Goal: Task Accomplishment & Management: Manage account settings

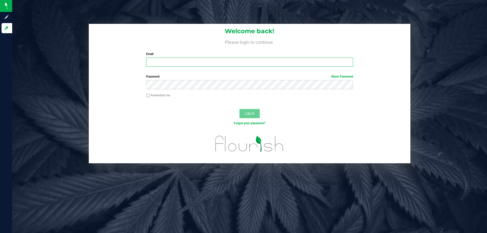
drag, startPoint x: 193, startPoint y: 61, endPoint x: 193, endPoint y: 58, distance: 3.0
click at [193, 61] on input "Email" at bounding box center [249, 62] width 207 height 9
type input "[EMAIL_ADDRESS][DOMAIN_NAME]"
click at [240, 109] on button "Log In" at bounding box center [250, 113] width 20 height 9
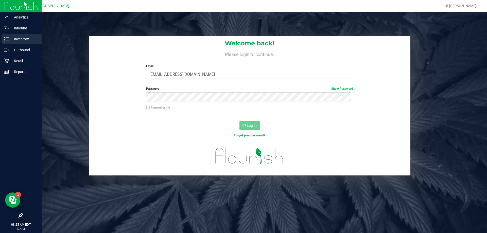
click at [19, 39] on p "Inventory" at bounding box center [24, 39] width 30 height 6
click at [20, 61] on p "Retail" at bounding box center [24, 61] width 30 height 6
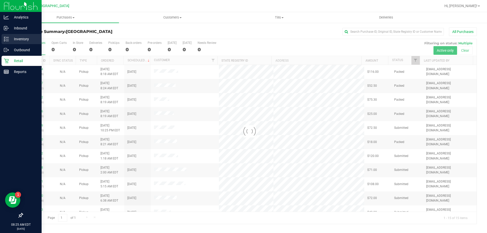
click at [20, 39] on p "Inventory" at bounding box center [24, 39] width 30 height 6
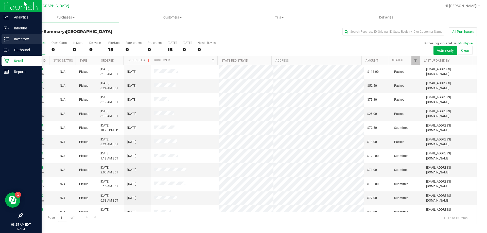
click at [22, 39] on p "Inventory" at bounding box center [24, 39] width 30 height 6
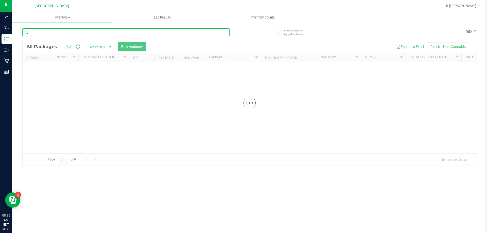
click at [129, 35] on input "text" at bounding box center [125, 32] width 207 height 8
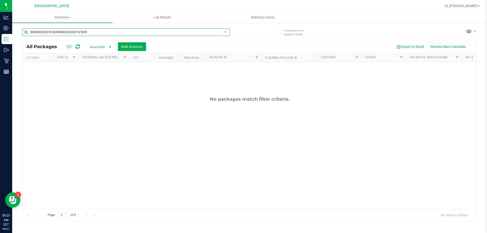
drag, startPoint x: 57, startPoint y: 32, endPoint x: 131, endPoint y: 32, distance: 73.9
click at [131, 32] on input "99826553927678399982655392767839" at bounding box center [125, 32] width 207 height 8
type input "9982655392767839"
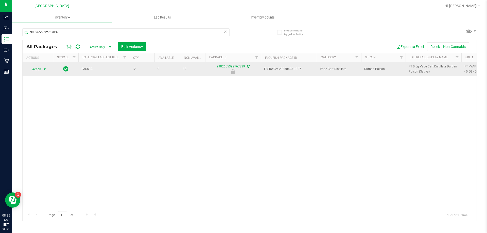
click at [36, 71] on span "Action" at bounding box center [35, 69] width 14 height 7
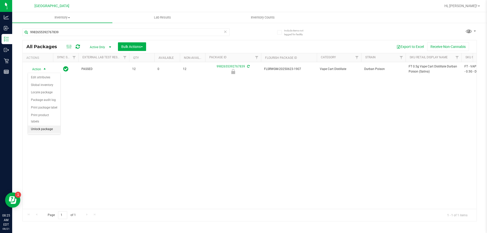
click at [42, 126] on li "Unlock package" at bounding box center [44, 130] width 32 height 8
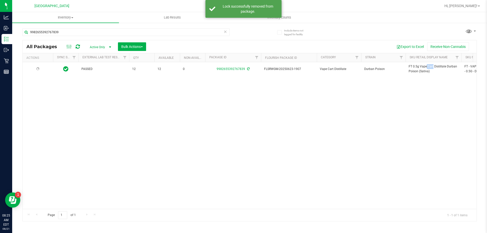
click at [416, 68] on span "FT 0.5g Vape Cart Distillate Durban Poison (Sativa)" at bounding box center [434, 69] width 50 height 10
copy tr "FT 0.5g Vape Cart Distillate Durban Poison (Sativa)"
click at [93, 30] on input "9982655392767839" at bounding box center [125, 32] width 207 height 8
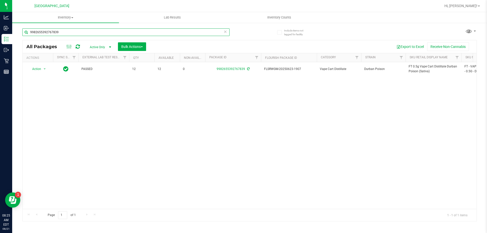
paste input "FT 0.5g Vape Cart Distillate Durban Poison (Sativa)"
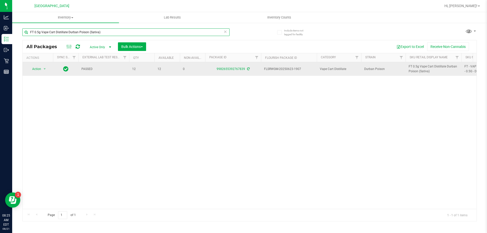
type input "FT 0.5g Vape Cart Distillate Durban Poison (Sativa)"
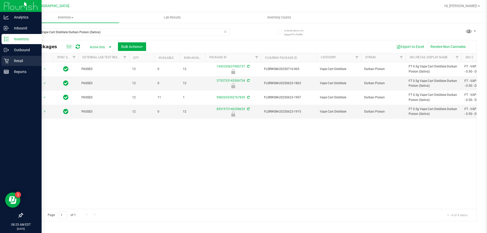
click at [16, 60] on p "Retail" at bounding box center [24, 61] width 30 height 6
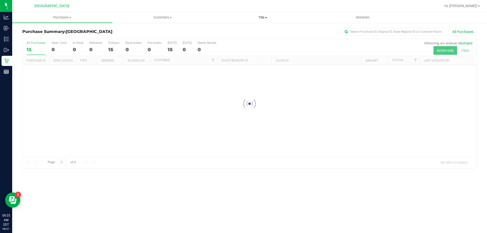
click at [261, 17] on span "Tills" at bounding box center [263, 17] width 100 height 5
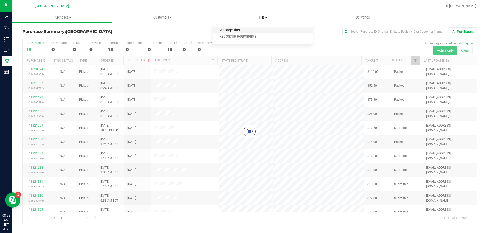
click at [241, 31] on span "Manage tills" at bounding box center [230, 30] width 34 height 4
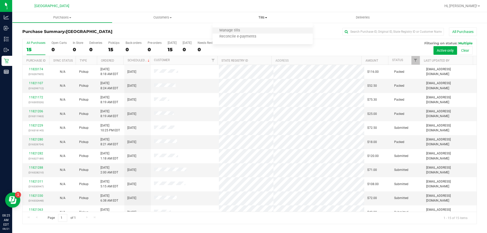
click at [237, 33] on li "Manage tills" at bounding box center [263, 31] width 100 height 6
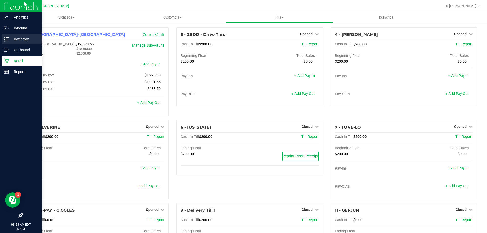
click at [26, 38] on p "Inventory" at bounding box center [24, 39] width 30 height 6
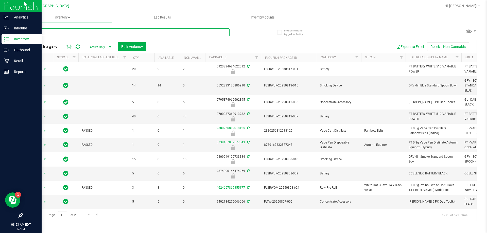
click at [90, 33] on input "text" at bounding box center [125, 32] width 207 height 8
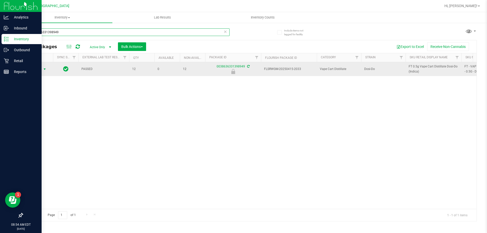
type input "0038636331398949"
click at [43, 71] on span "select" at bounding box center [45, 69] width 4 height 4
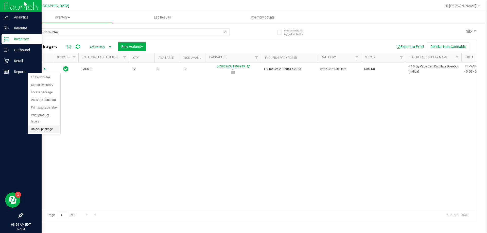
click at [49, 126] on li "Unlock package" at bounding box center [44, 130] width 32 height 8
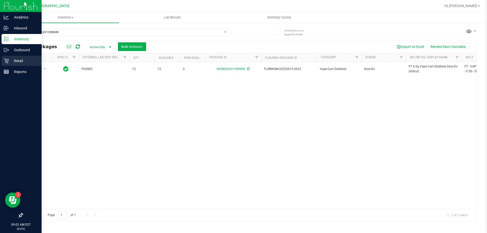
click at [21, 64] on div "Retail" at bounding box center [22, 61] width 40 height 10
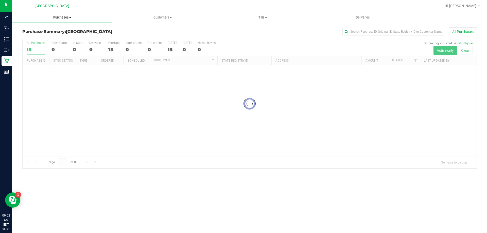
click at [63, 17] on span "Purchases" at bounding box center [62, 17] width 100 height 5
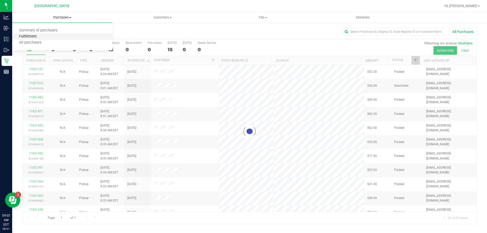
click at [35, 38] on span "Fulfillment" at bounding box center [27, 37] width 31 height 4
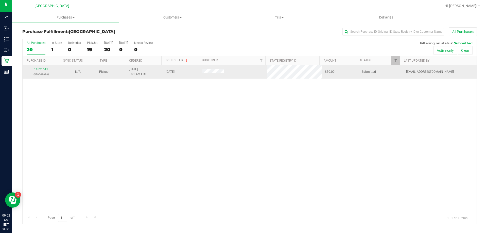
drag, startPoint x: 36, startPoint y: 66, endPoint x: 39, endPoint y: 70, distance: 4.8
click at [36, 66] on td "11821513 (316342626)" at bounding box center [41, 72] width 37 height 14
click at [39, 71] on link "11821513" at bounding box center [41, 70] width 14 height 4
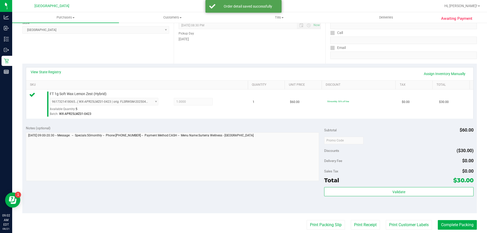
scroll to position [76, 0]
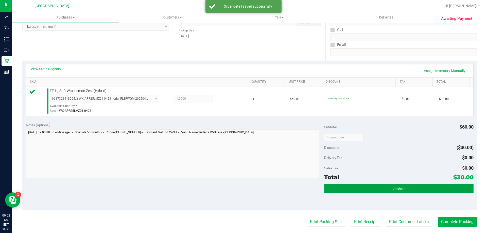
click at [393, 189] on span "Validate" at bounding box center [399, 189] width 13 height 4
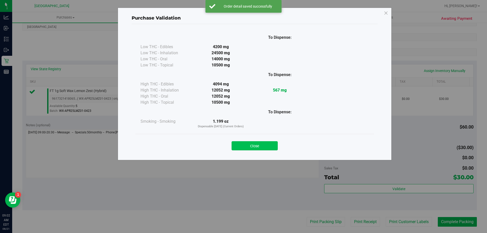
click at [261, 143] on button "Close" at bounding box center [255, 145] width 46 height 9
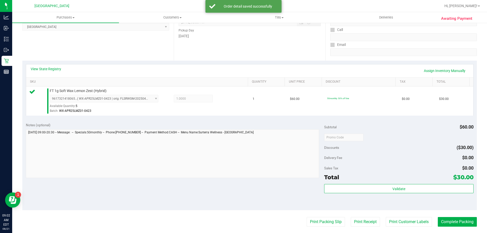
click at [330, 227] on purchase-details "Back Edit Purchase Cancel Purchase View Profile # 11821513 BioTrack ID: - Submi…" at bounding box center [249, 140] width 455 height 378
click at [330, 224] on button "Print Packing Slip" at bounding box center [326, 222] width 38 height 10
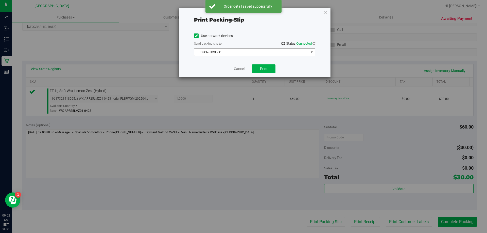
click at [241, 55] on span "EPSON-TOVE-LO" at bounding box center [251, 52] width 115 height 7
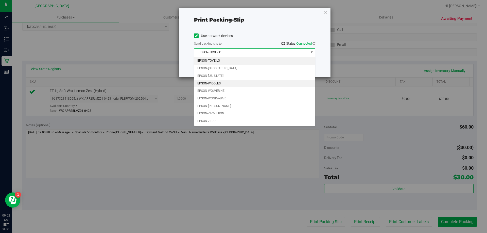
click at [229, 81] on li "EPSON-WIGGLES" at bounding box center [254, 84] width 121 height 8
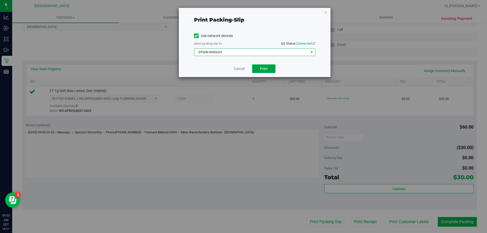
click at [266, 69] on span "Print" at bounding box center [264, 69] width 8 height 4
click at [327, 12] on icon "button" at bounding box center [326, 12] width 4 height 6
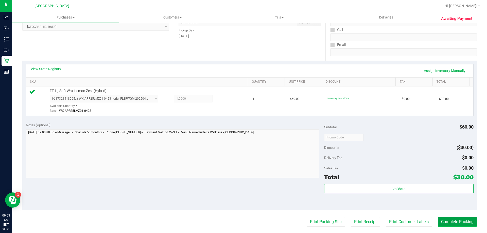
click at [461, 221] on button "Complete Packing" at bounding box center [457, 222] width 39 height 10
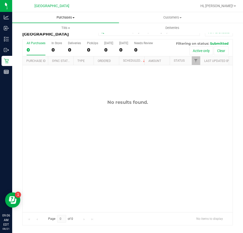
click at [62, 17] on span "Purchases" at bounding box center [65, 17] width 107 height 5
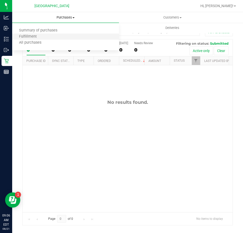
click at [43, 35] on li "Fulfillment" at bounding box center [65, 37] width 107 height 6
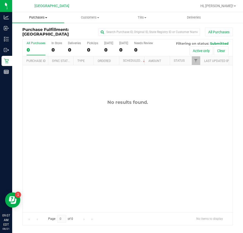
click at [34, 15] on span "Purchases" at bounding box center [38, 17] width 52 height 5
click at [28, 36] on span "Fulfillment" at bounding box center [27, 37] width 31 height 4
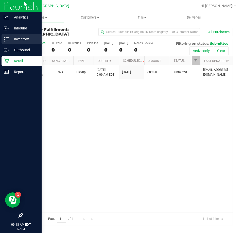
click at [17, 38] on p "Inventory" at bounding box center [24, 39] width 30 height 6
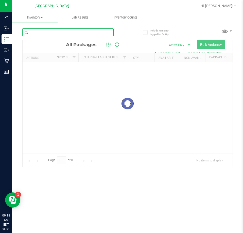
click at [49, 32] on input "text" at bounding box center [67, 32] width 91 height 8
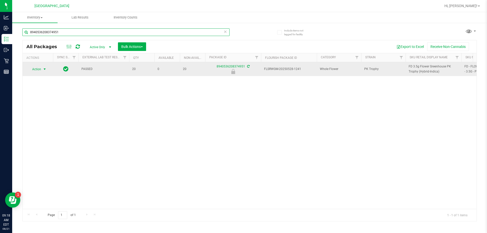
type input "8940536208374951"
click at [38, 68] on span "Action" at bounding box center [35, 69] width 14 height 7
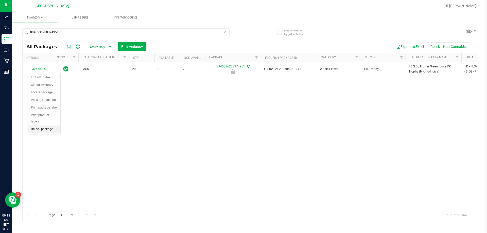
click at [45, 126] on li "Unlock package" at bounding box center [44, 130] width 32 height 8
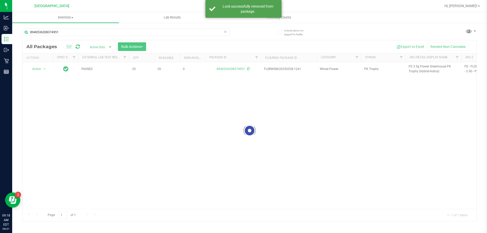
click at [417, 67] on div at bounding box center [250, 130] width 454 height 181
click at [417, 67] on span "FD 3.5g Flower Greenhouse PK Trophy (Hybrid-Indica)" at bounding box center [434, 69] width 50 height 10
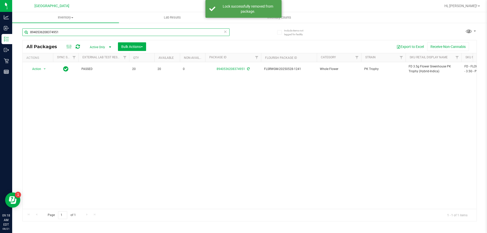
click at [93, 33] on input "8940536208374951" at bounding box center [125, 32] width 207 height 8
paste input "FD 3.5g Flower Greenhouse PK Trophy (Hybrid-Indica)"
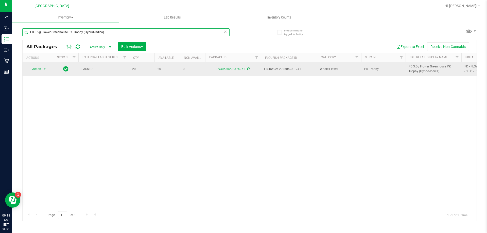
type input "FD 3.5g Flower Greenhouse PK Trophy (Hybrid-Indica)"
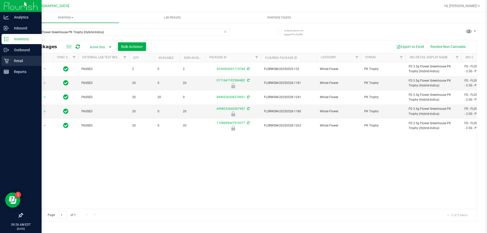
click at [19, 60] on p "Retail" at bounding box center [24, 61] width 30 height 6
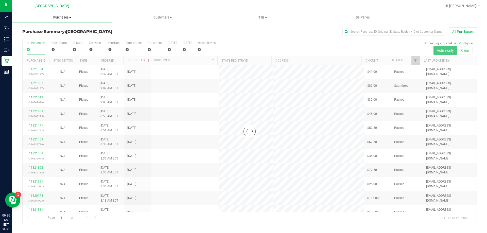
click at [64, 16] on span "Purchases" at bounding box center [62, 17] width 100 height 5
click at [44, 35] on li "Fulfillment" at bounding box center [62, 37] width 100 height 6
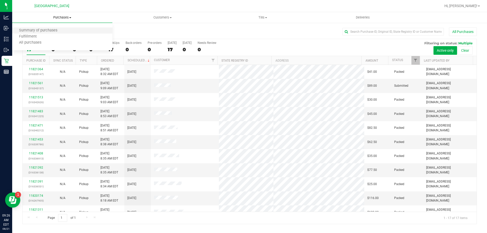
click at [29, 33] on li "Summary of purchases" at bounding box center [62, 31] width 100 height 6
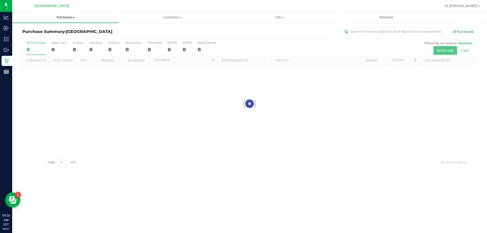
click at [70, 18] on span "Purchases" at bounding box center [65, 17] width 107 height 5
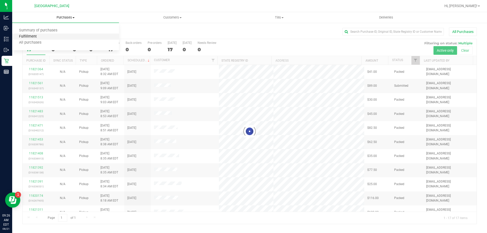
click at [22, 37] on span "Fulfillment" at bounding box center [27, 37] width 31 height 4
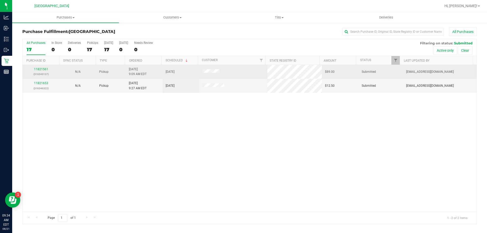
click at [40, 67] on div "11821561 (316343137)" at bounding box center [41, 72] width 31 height 10
click at [40, 68] on link "11821561" at bounding box center [41, 70] width 14 height 4
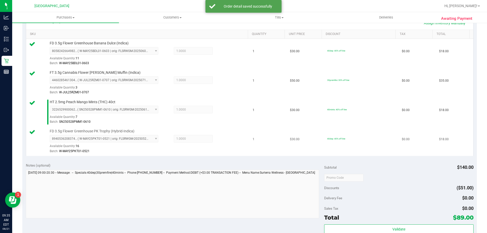
scroll to position [178, 0]
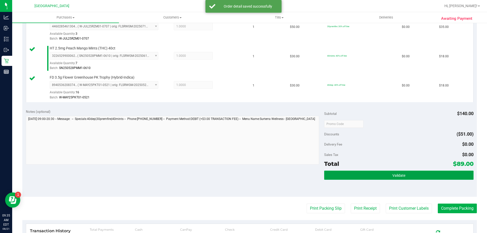
click at [355, 178] on button "Validate" at bounding box center [398, 175] width 149 height 9
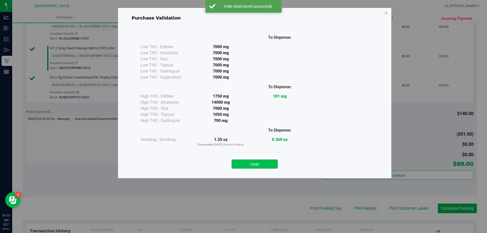
click at [260, 164] on button "Close" at bounding box center [255, 164] width 46 height 9
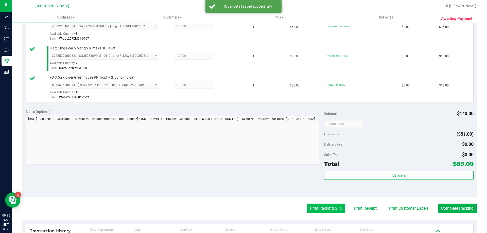
click at [315, 210] on button "Print Packing Slip" at bounding box center [326, 209] width 38 height 10
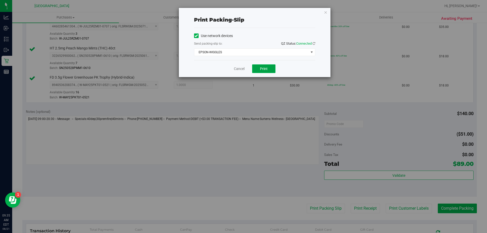
click at [264, 67] on span "Print" at bounding box center [264, 69] width 8 height 4
click at [326, 13] on icon "button" at bounding box center [326, 12] width 4 height 6
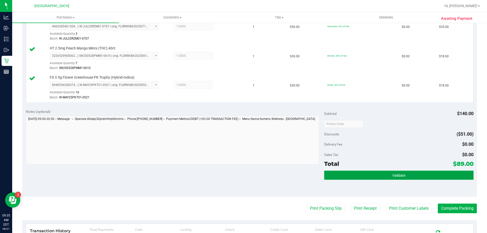
drag, startPoint x: 393, startPoint y: 175, endPoint x: 393, endPoint y: 179, distance: 3.8
click at [393, 175] on span "Validate" at bounding box center [399, 176] width 13 height 4
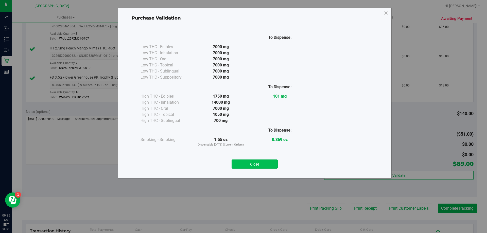
click at [267, 164] on button "Close" at bounding box center [255, 164] width 46 height 9
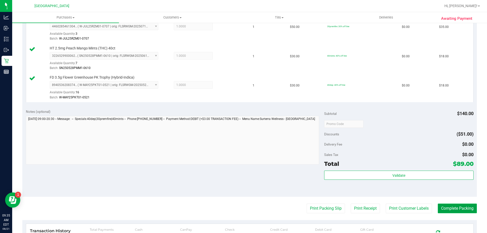
click at [451, 208] on button "Complete Packing" at bounding box center [457, 209] width 39 height 10
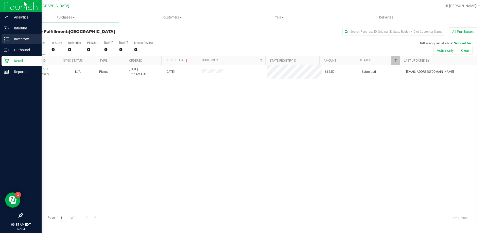
click at [19, 39] on p "Inventory" at bounding box center [24, 39] width 30 height 6
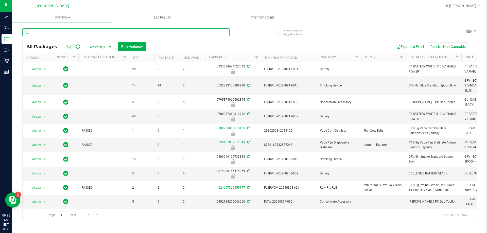
click at [51, 32] on input "text" at bounding box center [125, 32] width 207 height 8
type input "lmz"
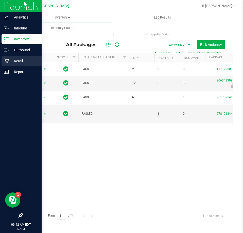
click at [16, 58] on div "Retail" at bounding box center [22, 61] width 40 height 10
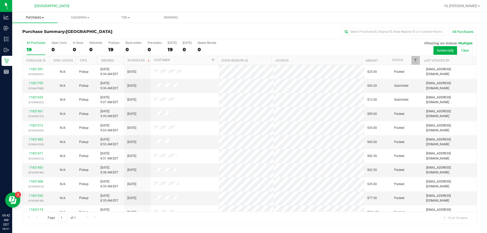
click at [36, 17] on span "Purchases" at bounding box center [34, 17] width 45 height 5
click at [21, 38] on span "Fulfillment" at bounding box center [27, 37] width 31 height 4
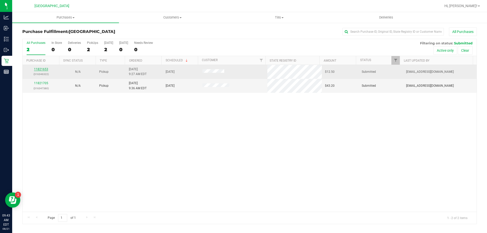
click at [37, 68] on link "11821653" at bounding box center [41, 70] width 14 height 4
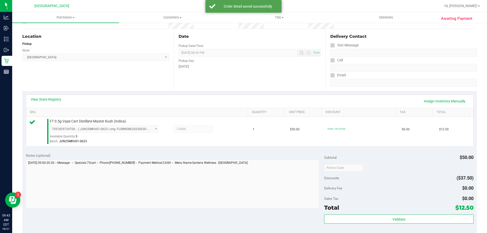
scroll to position [127, 0]
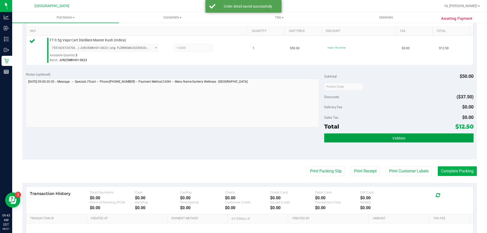
click at [369, 139] on button "Validate" at bounding box center [398, 138] width 149 height 9
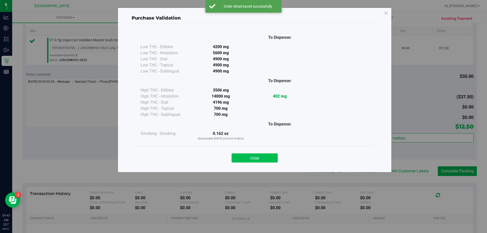
click at [270, 157] on button "Close" at bounding box center [255, 158] width 46 height 9
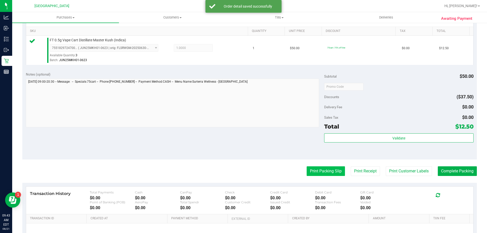
click at [325, 173] on button "Print Packing Slip" at bounding box center [326, 172] width 38 height 10
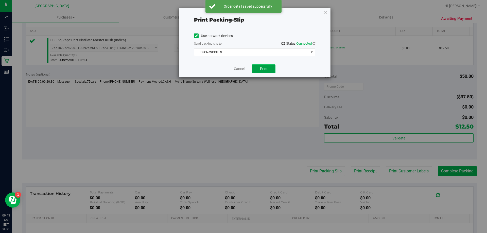
click at [269, 70] on button "Print" at bounding box center [263, 68] width 23 height 9
click at [326, 10] on icon "button" at bounding box center [326, 12] width 4 height 6
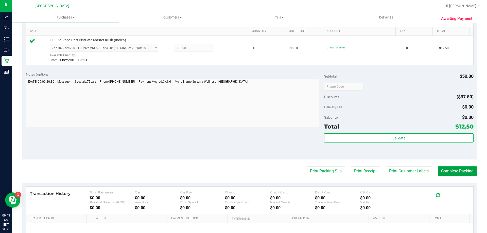
click at [443, 171] on button "Complete Packing" at bounding box center [457, 172] width 39 height 10
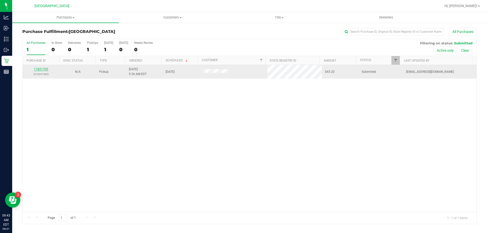
click at [38, 71] on link "11821705" at bounding box center [41, 70] width 14 height 4
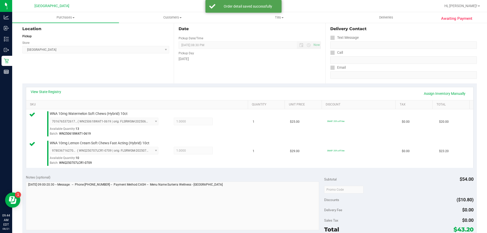
scroll to position [127, 0]
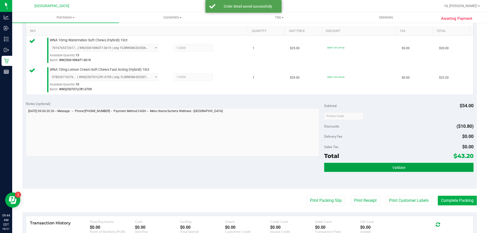
click at [401, 169] on span "Validate" at bounding box center [399, 168] width 13 height 4
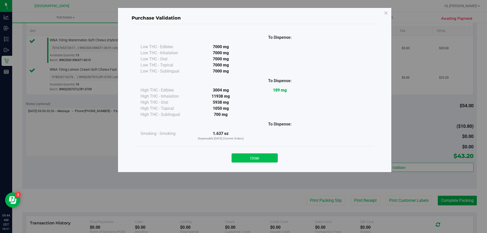
click at [258, 155] on button "Close" at bounding box center [255, 158] width 46 height 9
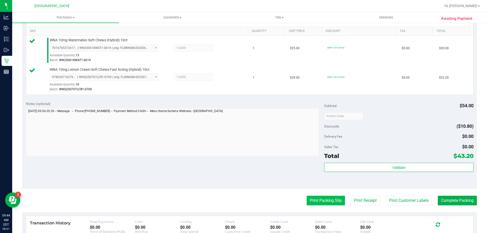
click at [319, 200] on button "Print Packing Slip" at bounding box center [326, 201] width 38 height 10
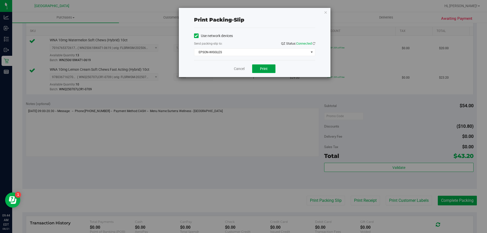
click at [259, 69] on button "Print" at bounding box center [263, 68] width 23 height 9
click at [325, 13] on icon "button" at bounding box center [326, 12] width 4 height 6
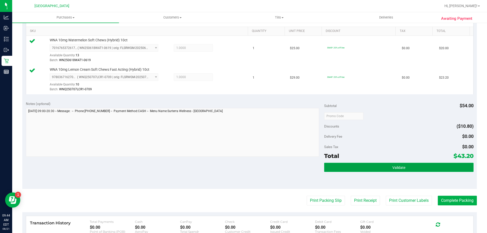
click at [411, 165] on button "Validate" at bounding box center [398, 167] width 149 height 9
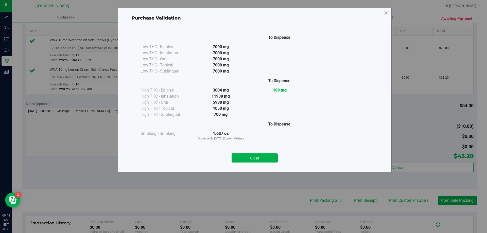
click at [255, 161] on button "Close" at bounding box center [255, 158] width 46 height 9
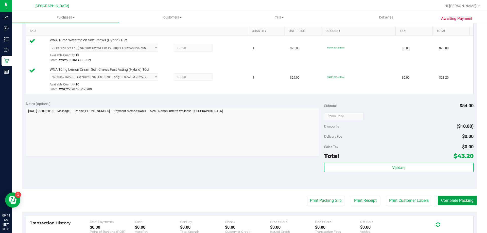
click at [451, 200] on button "Complete Packing" at bounding box center [457, 201] width 39 height 10
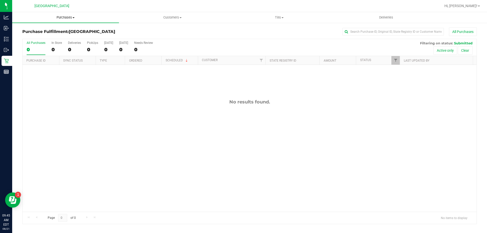
click at [66, 15] on span "Purchases" at bounding box center [65, 17] width 107 height 5
click at [47, 36] on li "Fulfillment" at bounding box center [65, 37] width 107 height 6
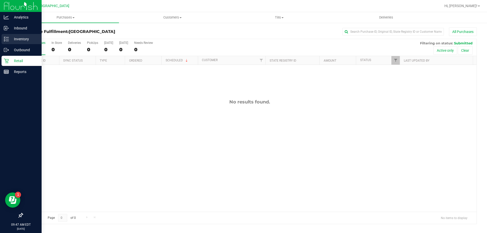
click at [20, 40] on p "Inventory" at bounding box center [24, 39] width 30 height 6
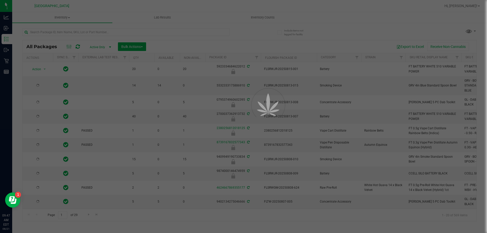
click at [75, 32] on div at bounding box center [243, 116] width 487 height 233
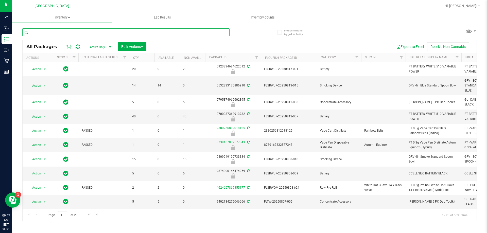
click at [75, 32] on input "text" at bounding box center [125, 32] width 207 height 8
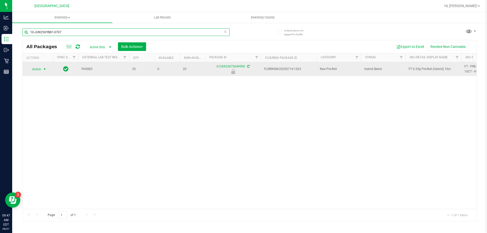
type input "10-JUN25HYB01-0707"
click at [40, 69] on span "Action" at bounding box center [35, 69] width 14 height 7
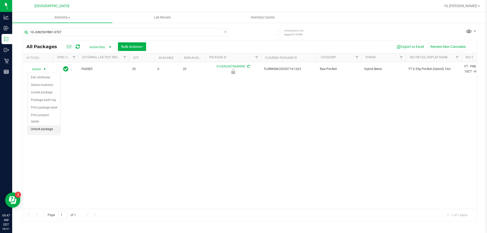
click at [38, 126] on li "Unlock package" at bounding box center [44, 130] width 32 height 8
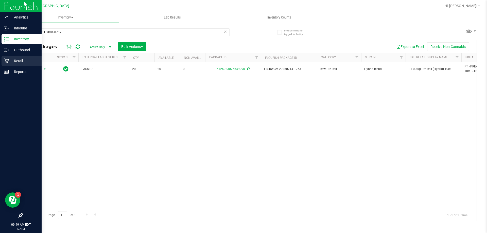
click at [25, 58] on div "Retail" at bounding box center [22, 61] width 40 height 10
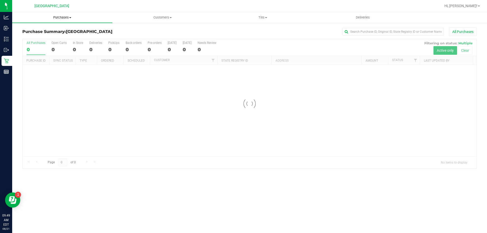
click at [59, 18] on span "Purchases" at bounding box center [62, 17] width 100 height 5
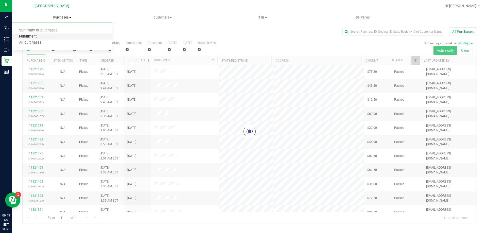
click at [35, 36] on span "Fulfillment" at bounding box center [27, 37] width 31 height 4
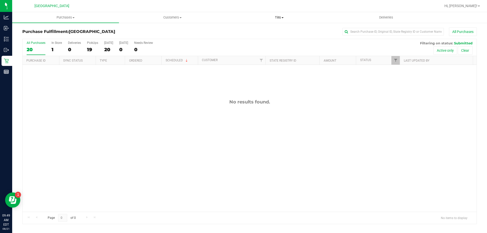
click at [275, 17] on span "Tills" at bounding box center [279, 17] width 106 height 5
click at [265, 31] on li "Manage tills" at bounding box center [279, 31] width 107 height 6
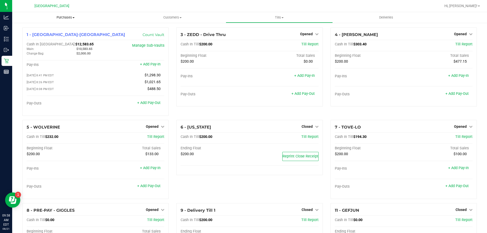
click at [69, 19] on span "Purchases" at bounding box center [65, 17] width 107 height 5
click at [40, 40] on li "All purchases" at bounding box center [65, 43] width 107 height 6
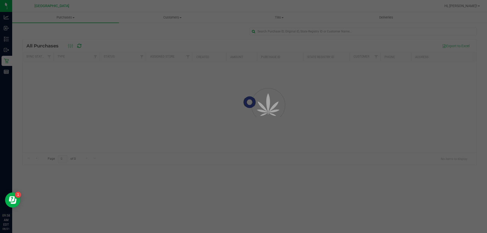
click at [68, 18] on div at bounding box center [243, 116] width 487 height 233
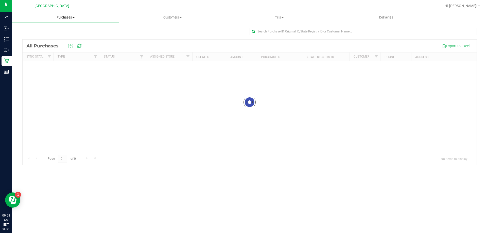
click at [63, 15] on span "Purchases" at bounding box center [65, 17] width 107 height 5
click at [30, 35] on span "Fulfillment" at bounding box center [27, 37] width 31 height 4
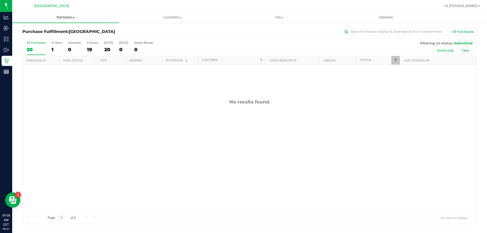
click at [64, 19] on span "Purchases" at bounding box center [65, 17] width 107 height 5
click at [39, 35] on span "Fulfillment" at bounding box center [27, 37] width 31 height 4
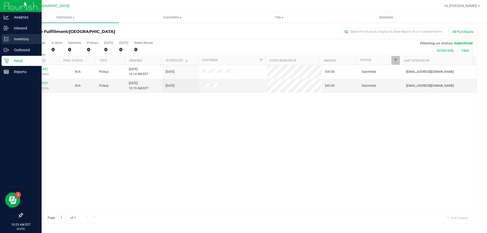
click at [24, 40] on p "Inventory" at bounding box center [24, 39] width 30 height 6
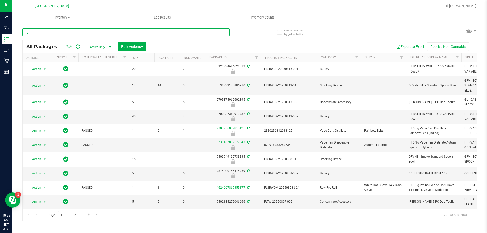
click at [69, 32] on input "text" at bounding box center [125, 32] width 207 height 8
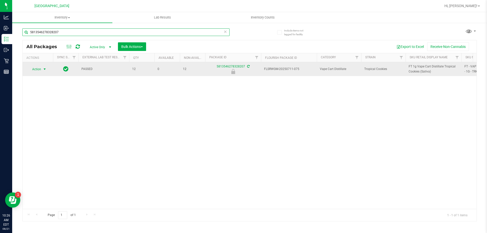
type input "5813546278328207"
click at [43, 69] on span "select" at bounding box center [45, 69] width 4 height 4
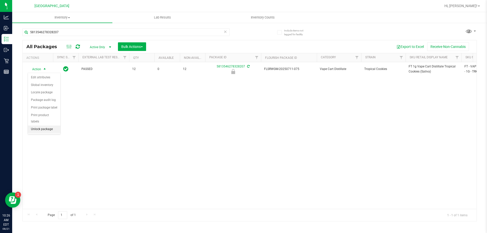
click at [39, 126] on li "Unlock package" at bounding box center [44, 130] width 32 height 8
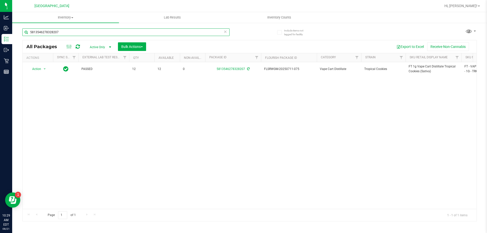
click at [83, 31] on input "5813546278328207" at bounding box center [125, 32] width 207 height 8
type input "5813546278328207"
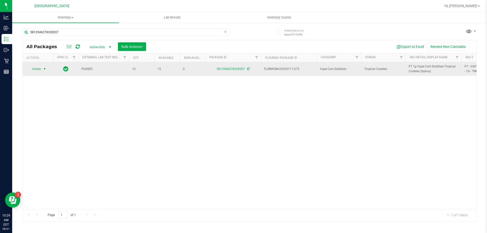
click at [42, 67] on span "select" at bounding box center [45, 69] width 6 height 7
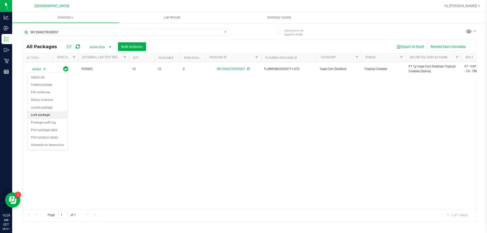
click at [51, 116] on li "Lock package" at bounding box center [47, 115] width 39 height 8
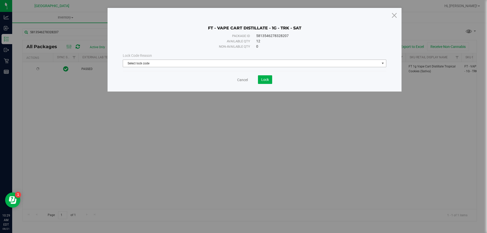
click at [192, 62] on span "Select lock code" at bounding box center [251, 63] width 257 height 7
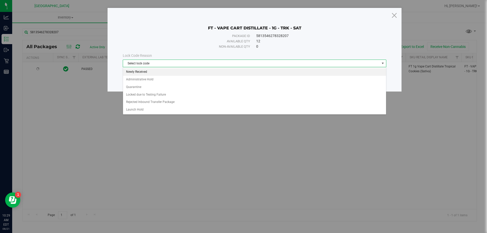
click at [161, 72] on li "Newly Received" at bounding box center [254, 72] width 263 height 8
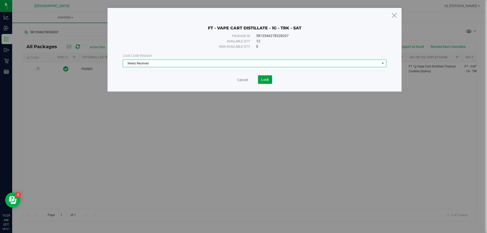
click at [267, 83] on button "Lock" at bounding box center [265, 79] width 14 height 9
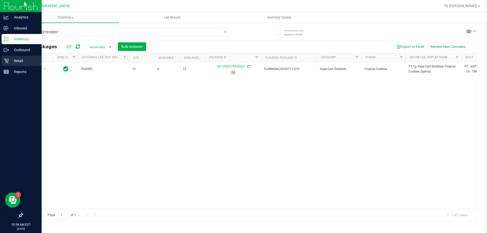
click at [17, 63] on p "Retail" at bounding box center [24, 61] width 30 height 6
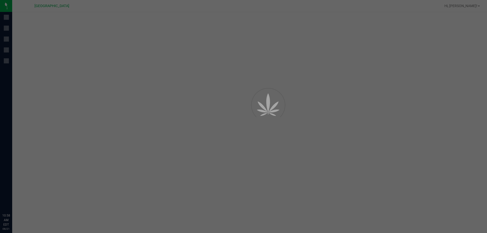
click at [226, 93] on div at bounding box center [243, 116] width 487 height 233
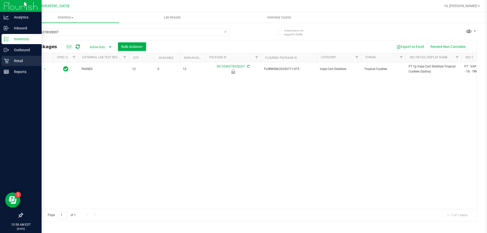
click at [15, 60] on p "Retail" at bounding box center [24, 61] width 30 height 6
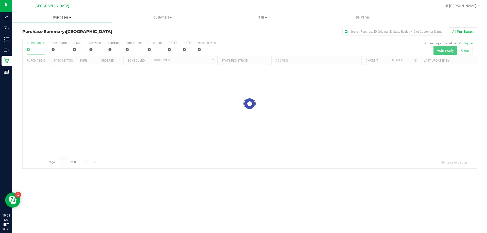
click at [62, 19] on span "Purchases" at bounding box center [62, 17] width 100 height 5
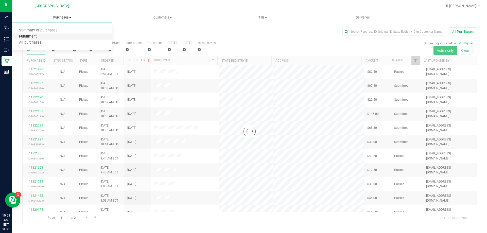
click at [39, 36] on span "Fulfillment" at bounding box center [27, 37] width 31 height 4
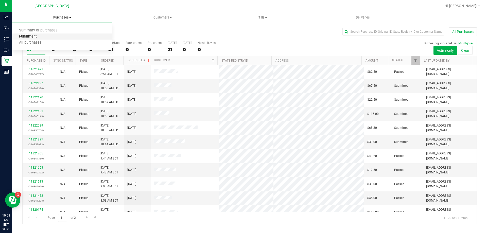
click at [35, 36] on span "Fulfillment" at bounding box center [27, 37] width 31 height 4
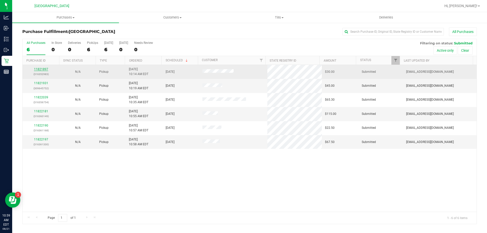
click at [38, 69] on link "11821897" at bounding box center [41, 70] width 14 height 4
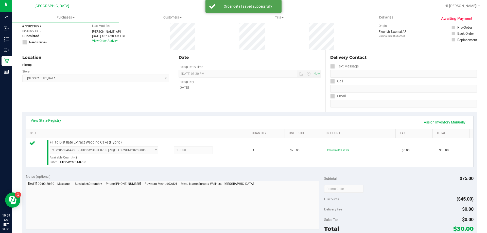
scroll to position [51, 0]
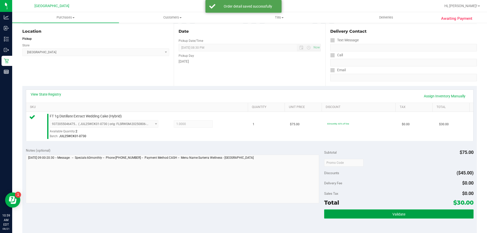
click at [399, 219] on button "Validate" at bounding box center [398, 214] width 149 height 9
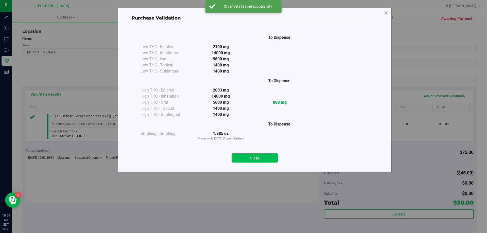
click at [256, 158] on button "Close" at bounding box center [255, 158] width 46 height 9
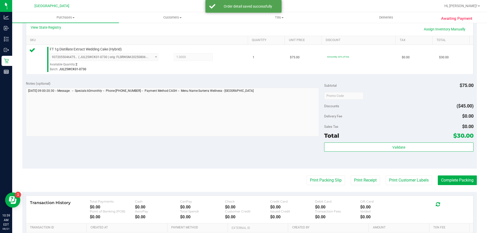
scroll to position [127, 0]
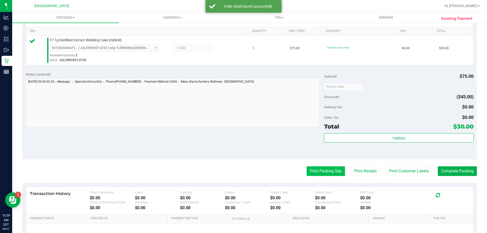
click at [321, 171] on button "Print Packing Slip" at bounding box center [326, 172] width 38 height 10
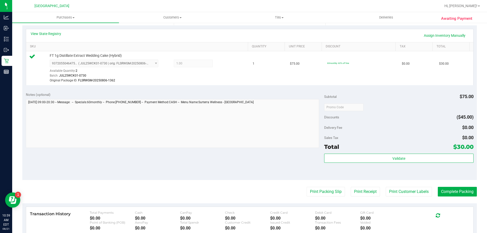
scroll to position [127, 0]
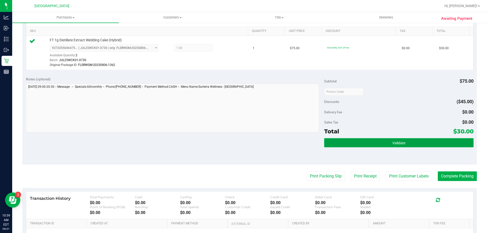
click at [365, 144] on button "Validate" at bounding box center [398, 142] width 149 height 9
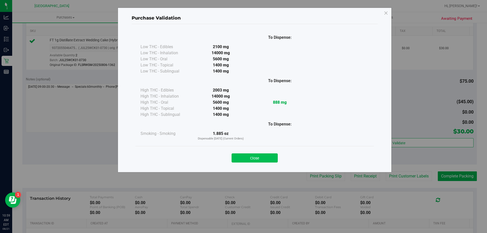
click at [266, 161] on button "Close" at bounding box center [255, 158] width 46 height 9
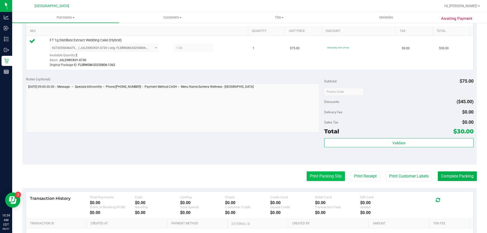
click at [320, 179] on button "Print Packing Slip" at bounding box center [326, 177] width 38 height 10
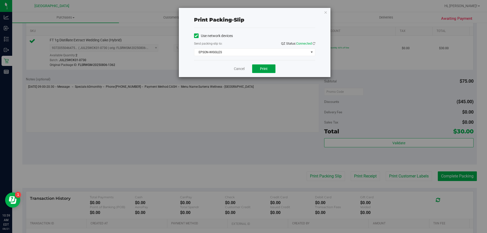
click at [264, 67] on span "Print" at bounding box center [264, 69] width 8 height 4
click at [325, 10] on icon "button" at bounding box center [326, 12] width 4 height 6
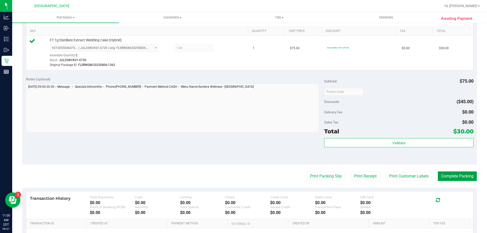
click at [454, 177] on button "Complete Packing" at bounding box center [457, 177] width 39 height 10
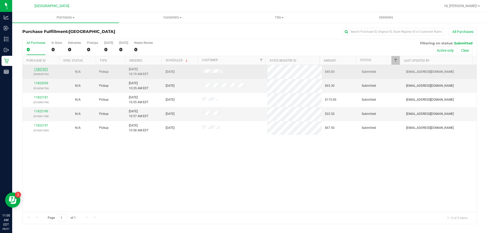
click at [43, 70] on link "11821931" at bounding box center [41, 70] width 14 height 4
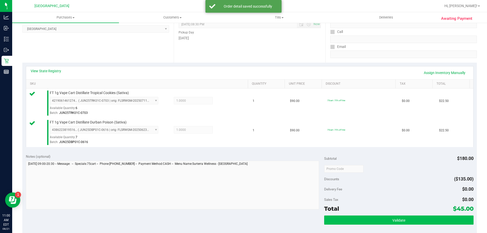
scroll to position [102, 0]
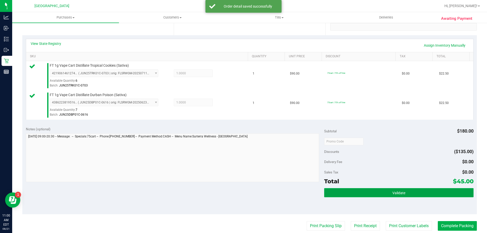
click at [369, 194] on button "Validate" at bounding box center [398, 192] width 149 height 9
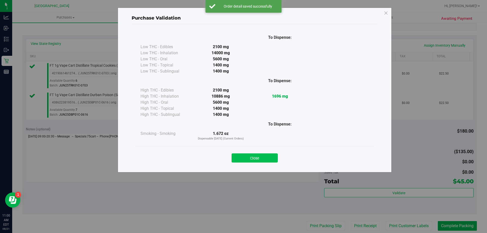
click at [243, 156] on button "Close" at bounding box center [255, 158] width 46 height 9
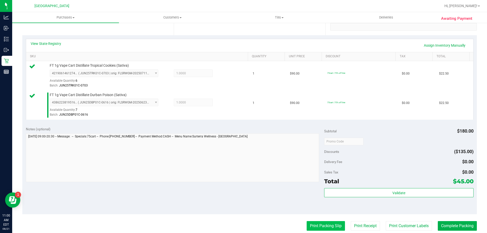
click at [327, 223] on button "Print Packing Slip" at bounding box center [326, 226] width 38 height 10
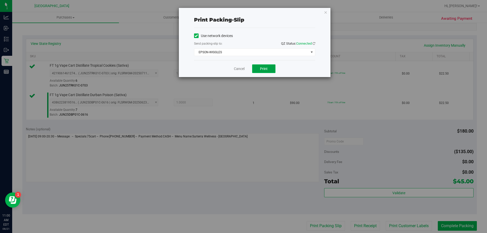
click at [262, 68] on span "Print" at bounding box center [264, 69] width 8 height 4
click at [327, 16] on div "Print packing-slip Use network devices Send packing-slip to: QZ Status: Connect…" at bounding box center [255, 42] width 152 height 69
click at [325, 10] on icon "button" at bounding box center [326, 12] width 4 height 6
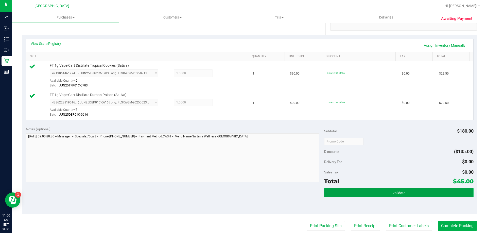
click at [411, 190] on button "Validate" at bounding box center [398, 192] width 149 height 9
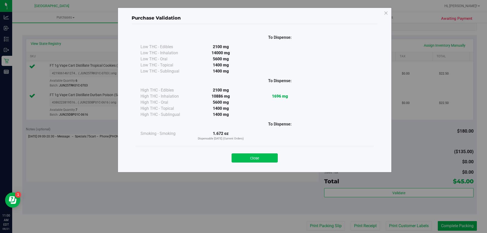
click at [253, 157] on button "Close" at bounding box center [255, 158] width 46 height 9
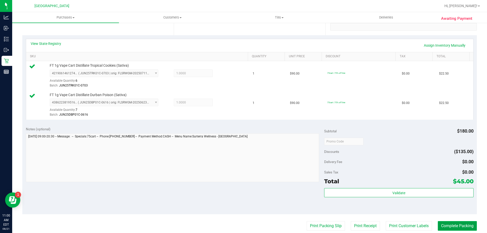
click at [448, 228] on button "Complete Packing" at bounding box center [457, 226] width 39 height 10
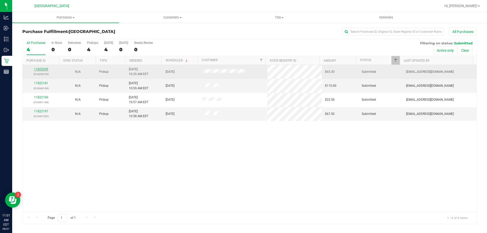
click at [41, 68] on link "11822039" at bounding box center [41, 70] width 14 height 4
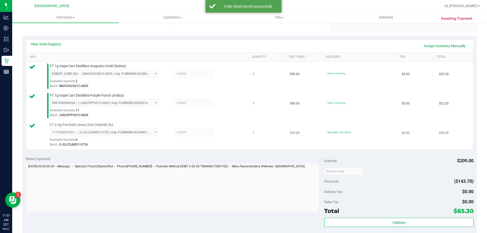
scroll to position [102, 0]
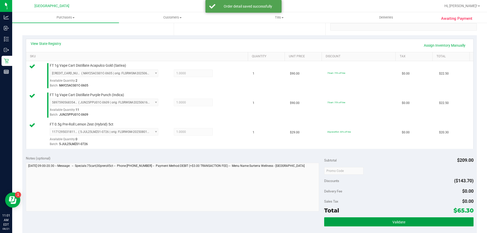
click at [375, 221] on button "Validate" at bounding box center [398, 222] width 149 height 9
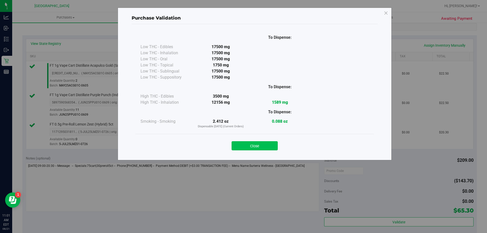
click at [264, 145] on button "Close" at bounding box center [255, 145] width 46 height 9
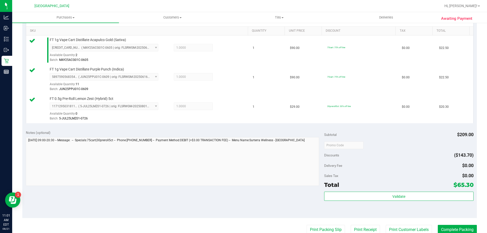
scroll to position [178, 0]
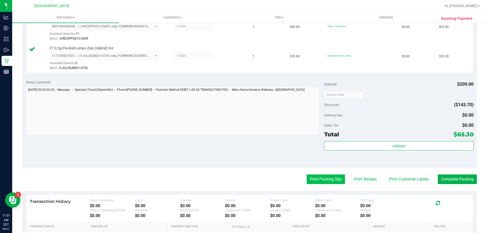
click at [322, 183] on button "Print Packing Slip" at bounding box center [326, 180] width 38 height 10
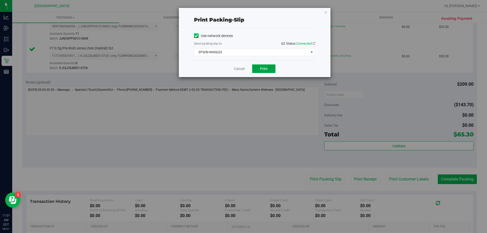
click at [265, 67] on span "Print" at bounding box center [264, 69] width 8 height 4
click at [326, 11] on icon "button" at bounding box center [326, 12] width 4 height 6
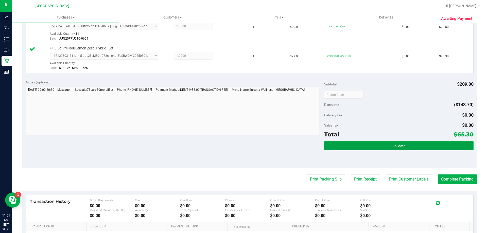
click at [420, 144] on button "Validate" at bounding box center [398, 145] width 149 height 9
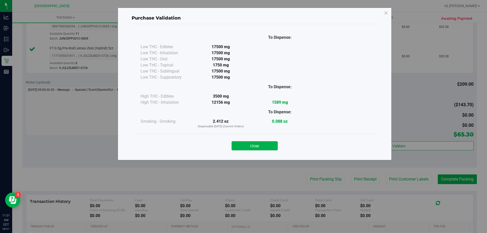
click at [256, 145] on button "Close" at bounding box center [255, 145] width 46 height 9
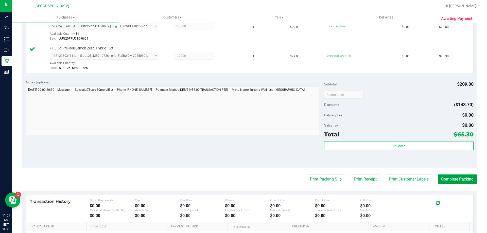
click at [455, 180] on button "Complete Packing" at bounding box center [457, 180] width 39 height 10
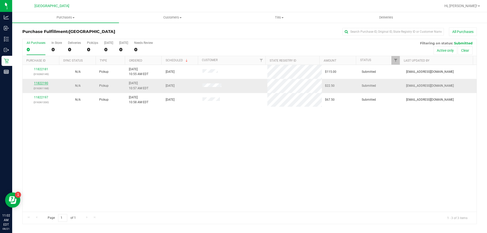
click at [41, 83] on link "11822190" at bounding box center [41, 83] width 14 height 4
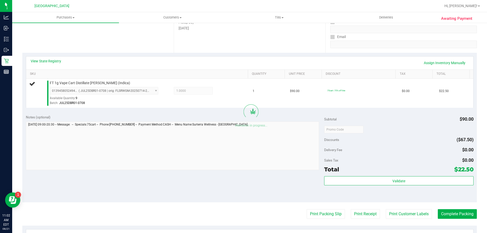
scroll to position [102, 0]
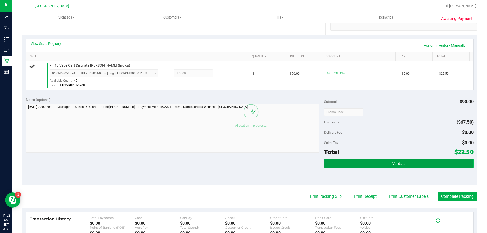
click at [389, 161] on button "Validate" at bounding box center [398, 163] width 149 height 9
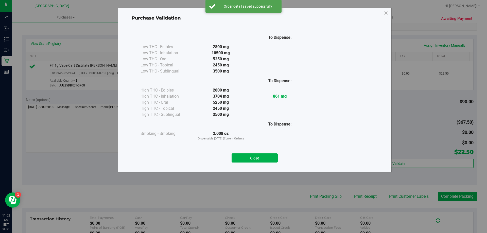
click at [276, 156] on button "Close" at bounding box center [255, 158] width 46 height 9
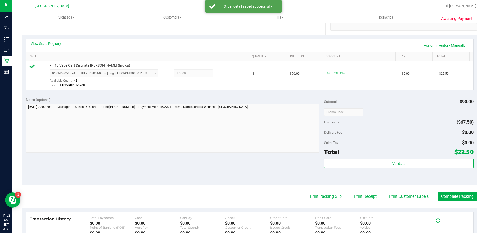
click at [261, 158] on div "Notes (optional) Subtotal $90.00 Discounts ($67.50) Delivery Fee $0.00 Sales Ta…" at bounding box center [249, 139] width 455 height 91
click at [316, 197] on button "Print Packing Slip" at bounding box center [326, 197] width 38 height 10
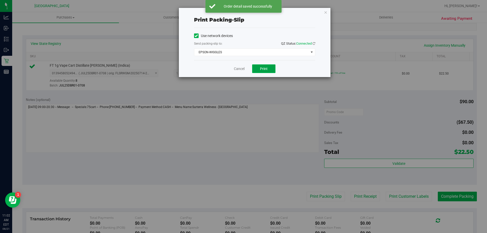
click at [262, 71] on button "Print" at bounding box center [263, 68] width 23 height 9
click at [326, 12] on icon "button" at bounding box center [326, 12] width 4 height 6
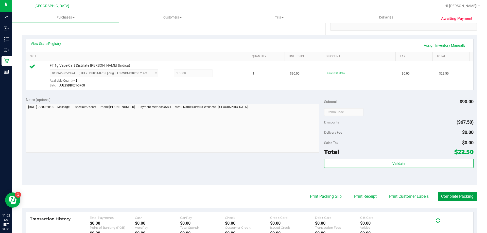
drag, startPoint x: 443, startPoint y: 193, endPoint x: 443, endPoint y: 189, distance: 4.1
click at [444, 194] on button "Complete Packing" at bounding box center [457, 197] width 39 height 10
